Goal: Task Accomplishment & Management: Manage account settings

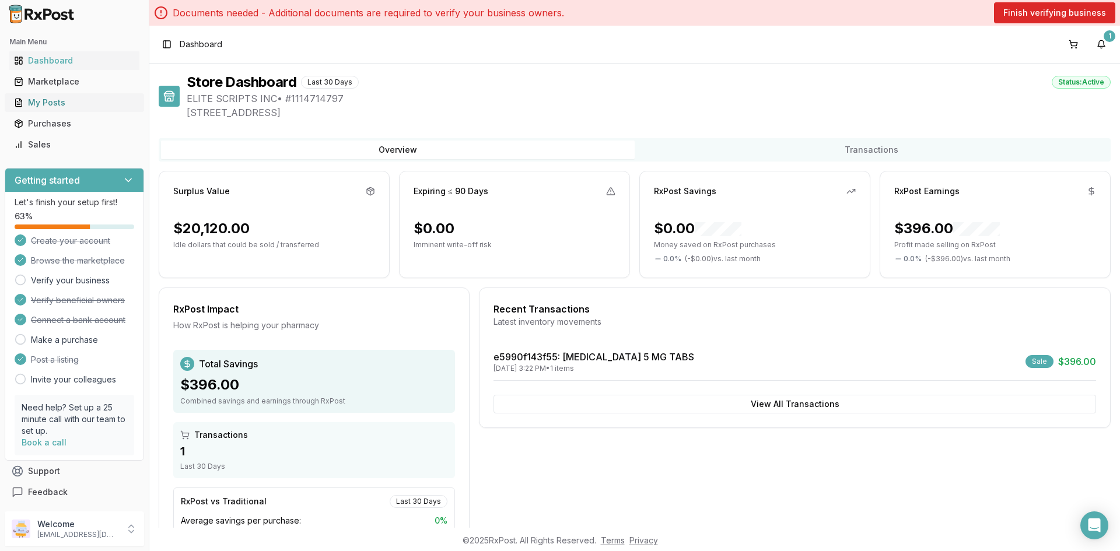
click at [61, 107] on div "My Posts" at bounding box center [74, 103] width 121 height 12
click at [61, 139] on div "Sales" at bounding box center [74, 145] width 121 height 12
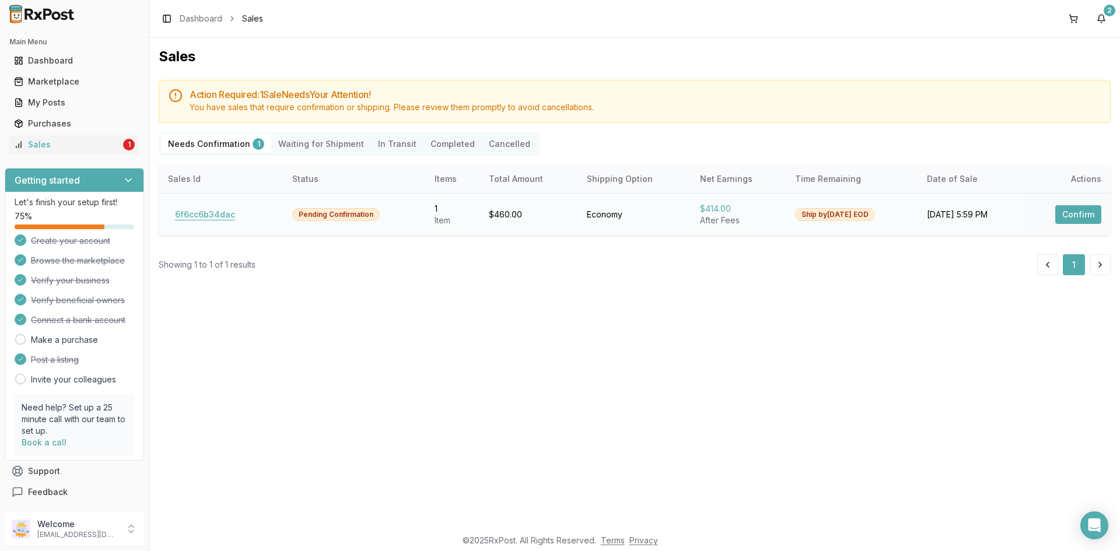
click at [211, 215] on button "6f6cc6b34dac" at bounding box center [205, 214] width 74 height 19
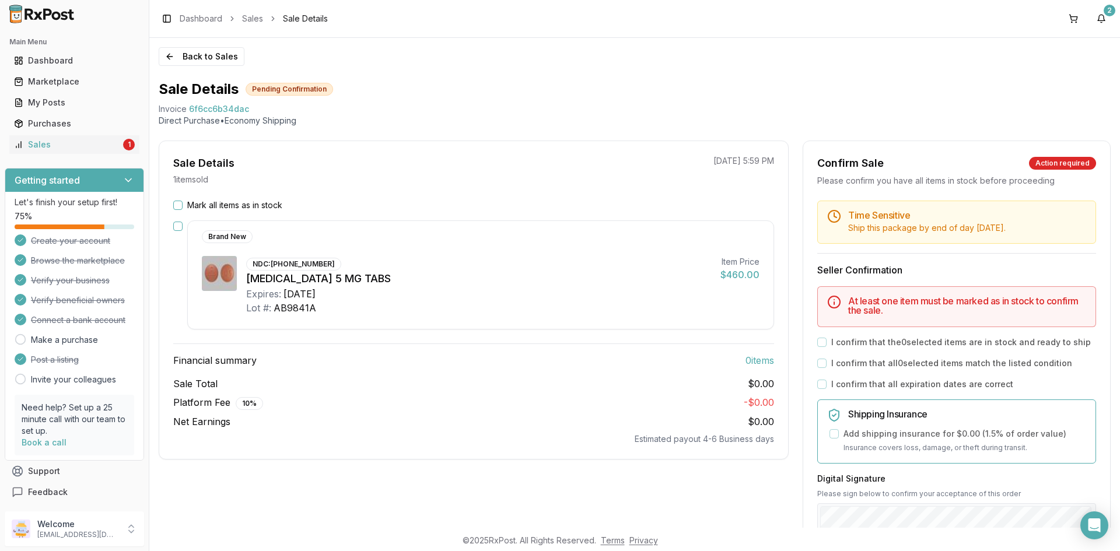
click at [177, 229] on button "button" at bounding box center [177, 226] width 9 height 9
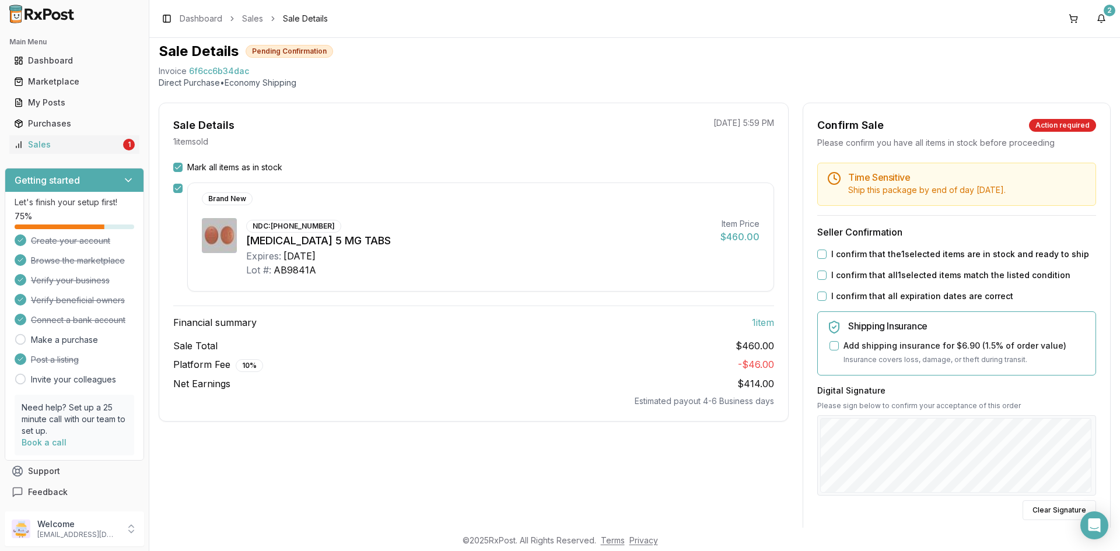
scroll to position [58, 0]
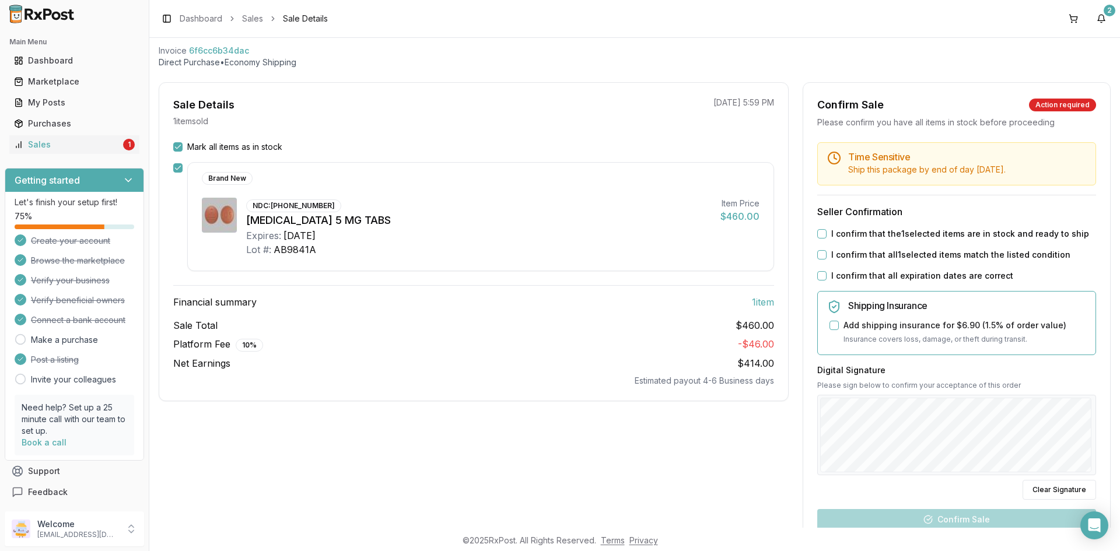
click at [820, 234] on button "I confirm that the 1 selected items are in stock and ready to ship" at bounding box center [821, 233] width 9 height 9
click at [817, 254] on button "I confirm that all 1 selected items match the listed condition" at bounding box center [821, 254] width 9 height 9
click at [817, 273] on button "I confirm that all expiration dates are correct" at bounding box center [821, 275] width 9 height 9
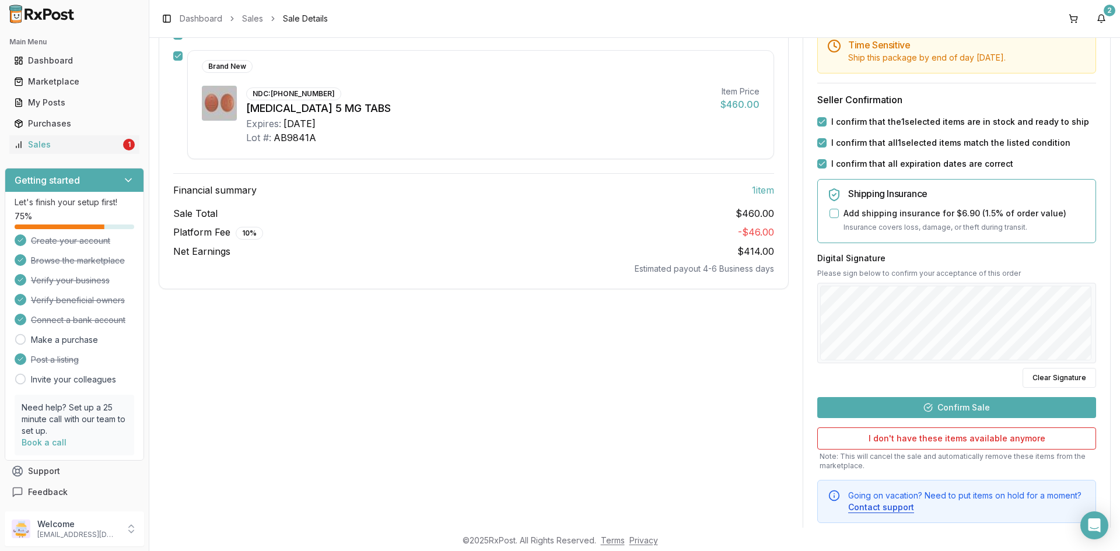
scroll to position [175, 0]
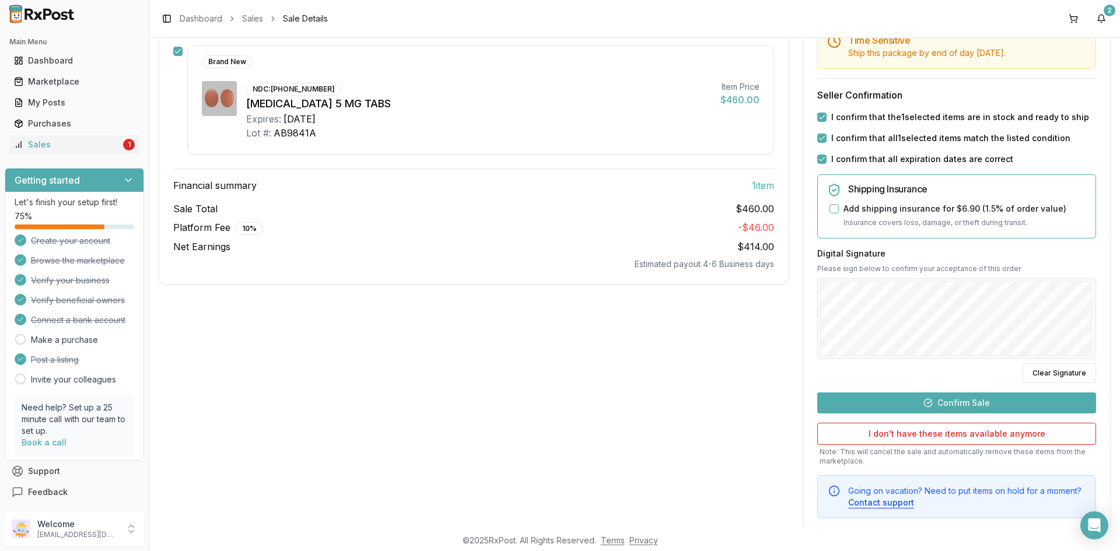
click at [974, 408] on button "Confirm Sale" at bounding box center [956, 402] width 279 height 21
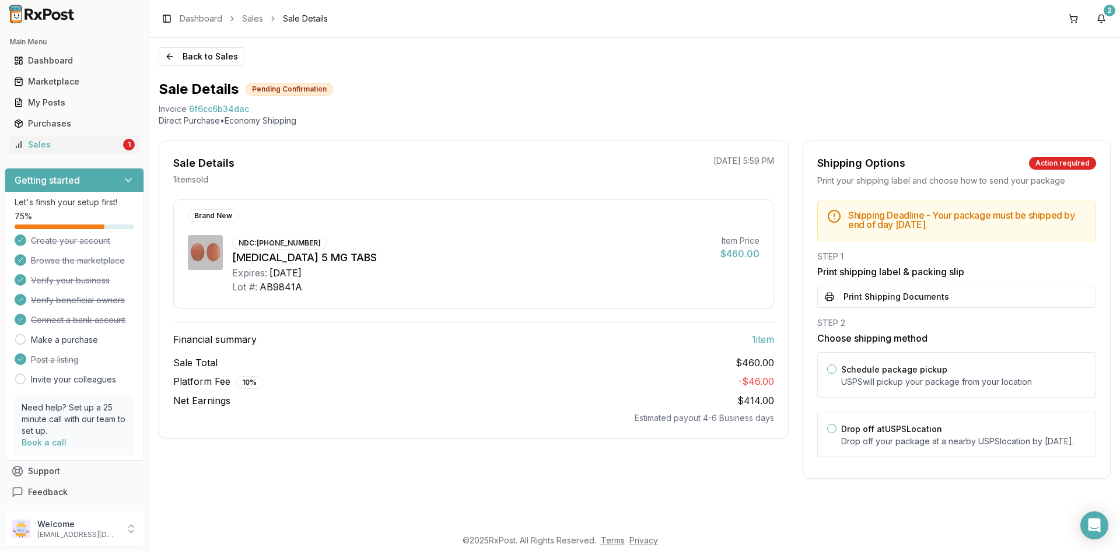
scroll to position [0, 0]
click at [873, 422] on div "Drop off at [GEOGRAPHIC_DATA] Location Drop off your package at a nearby [GEOGR…" at bounding box center [963, 435] width 245 height 26
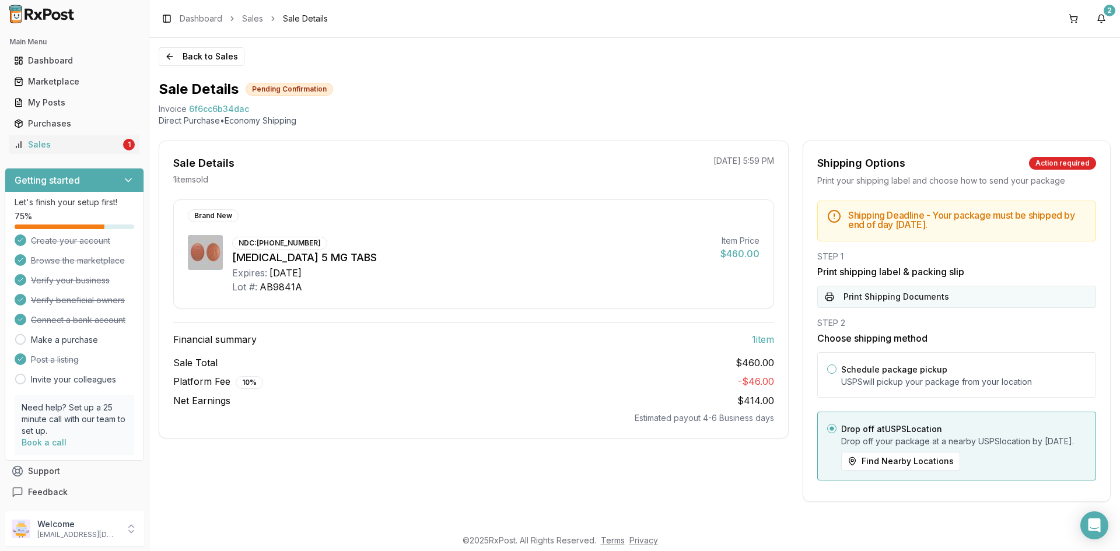
click at [878, 301] on button "Print Shipping Documents" at bounding box center [956, 297] width 279 height 22
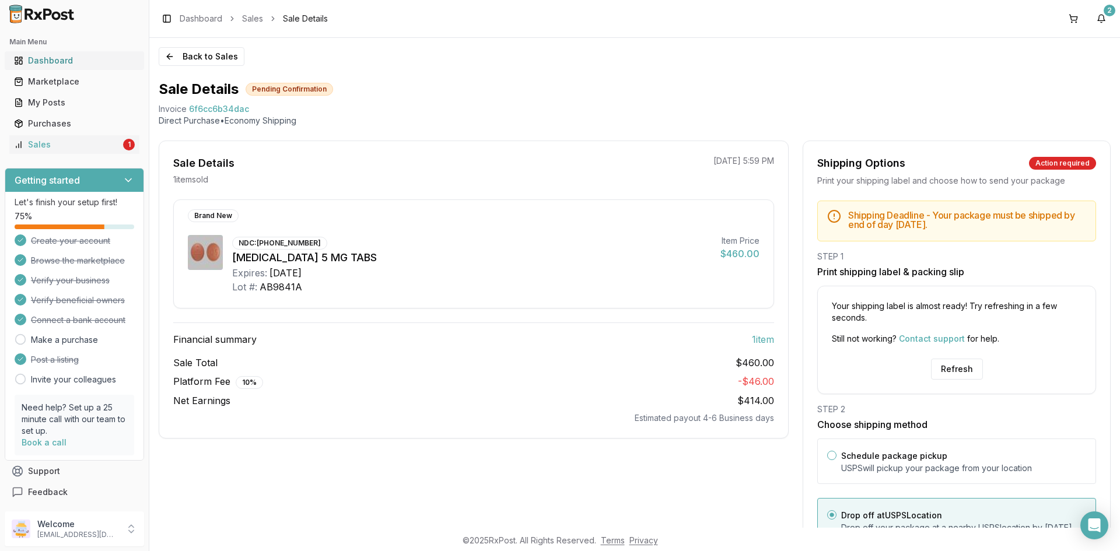
click at [65, 62] on div "Dashboard" at bounding box center [74, 61] width 121 height 12
